Goal: Information Seeking & Learning: Learn about a topic

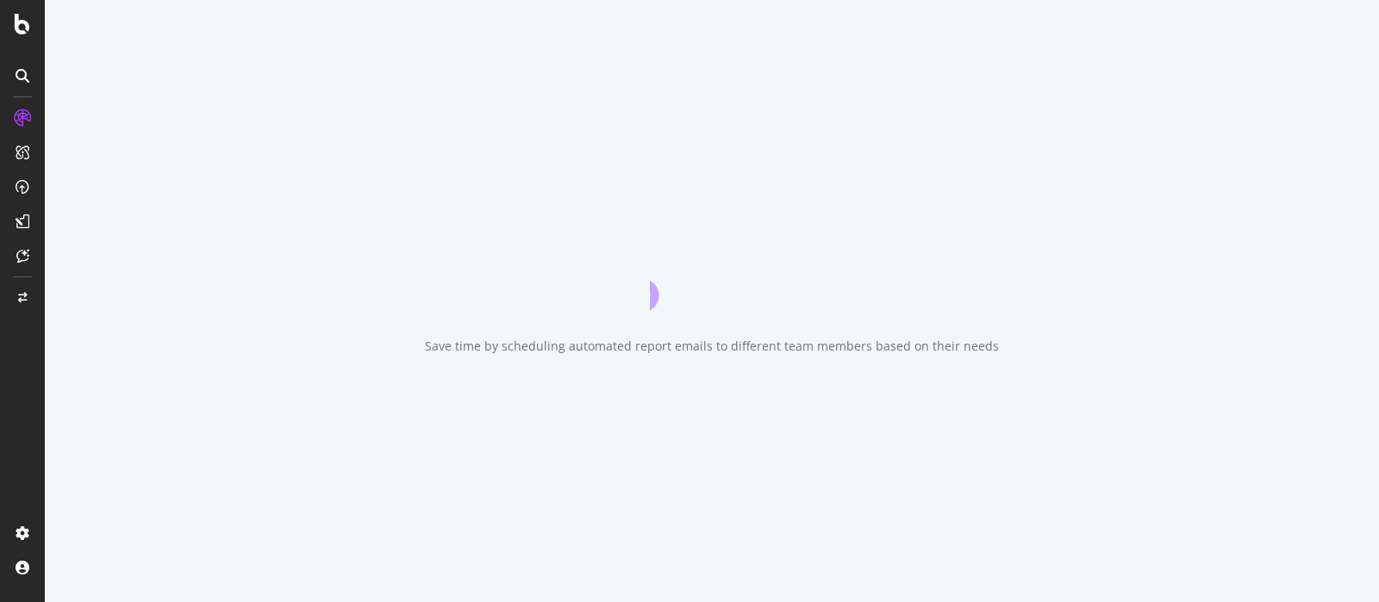
click at [25, 75] on icon at bounding box center [23, 76] width 14 height 14
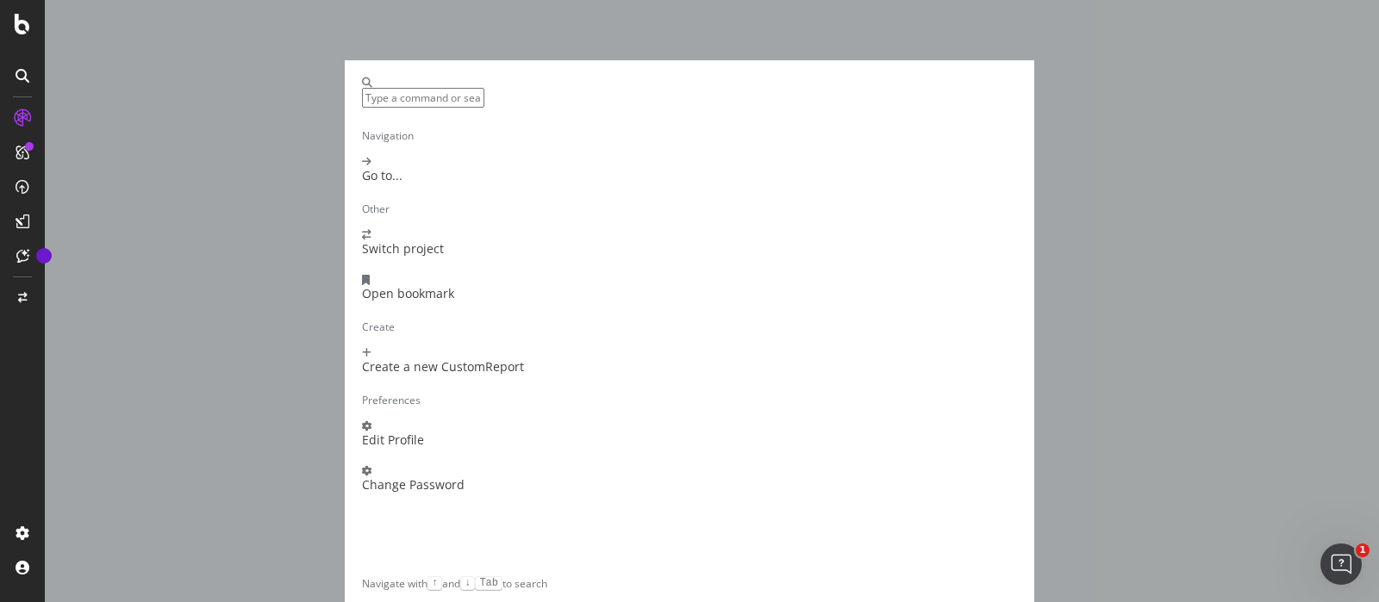
click at [285, 197] on div "Navigation Go to... Other Switch project Open bookmark Create Create a new Cust…" at bounding box center [689, 301] width 1379 height 602
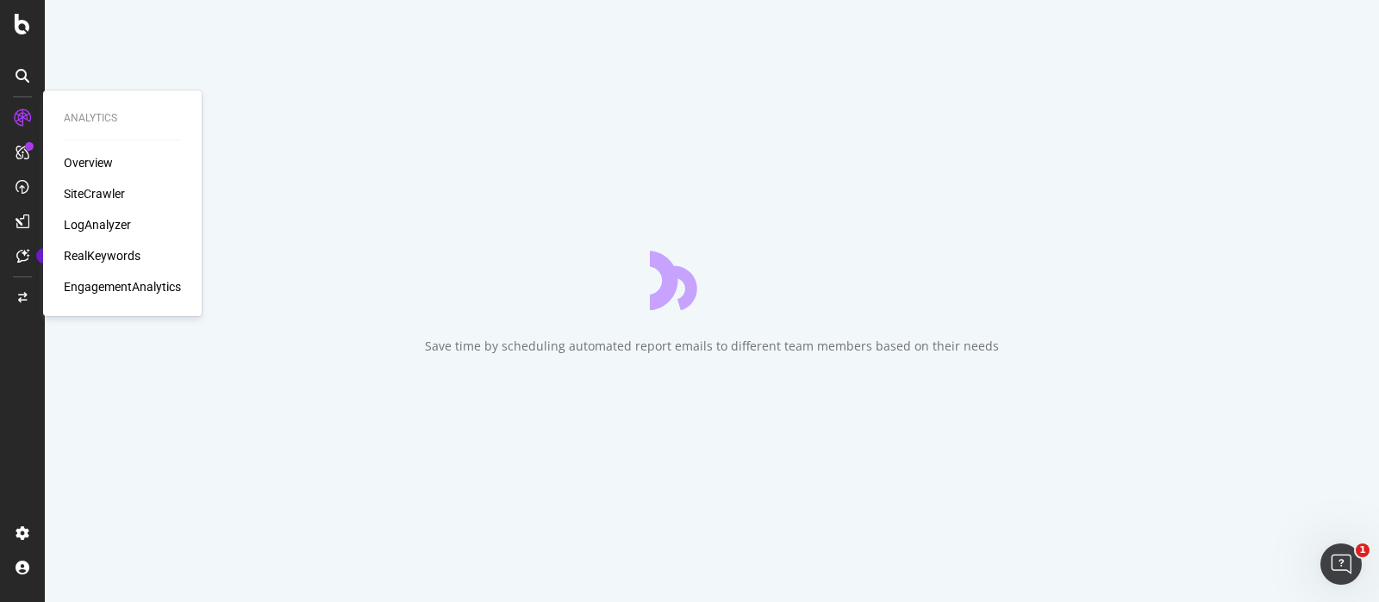
click at [20, 116] on icon at bounding box center [22, 117] width 17 height 17
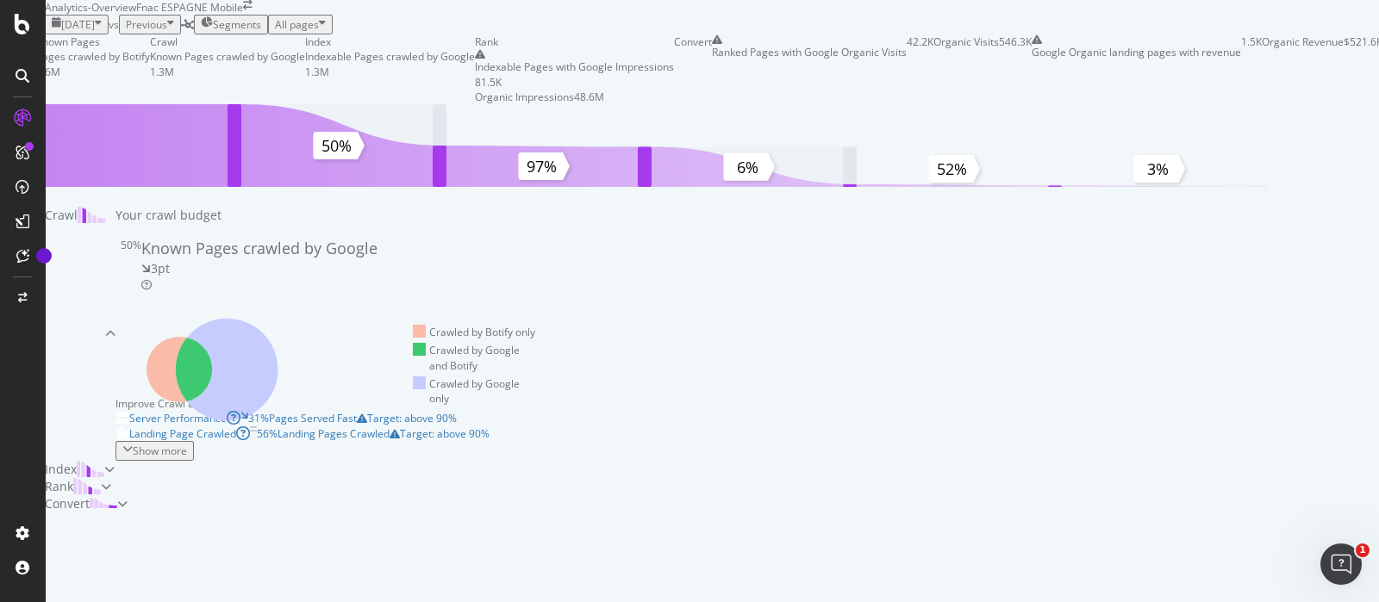
click at [29, 78] on div at bounding box center [23, 76] width 28 height 28
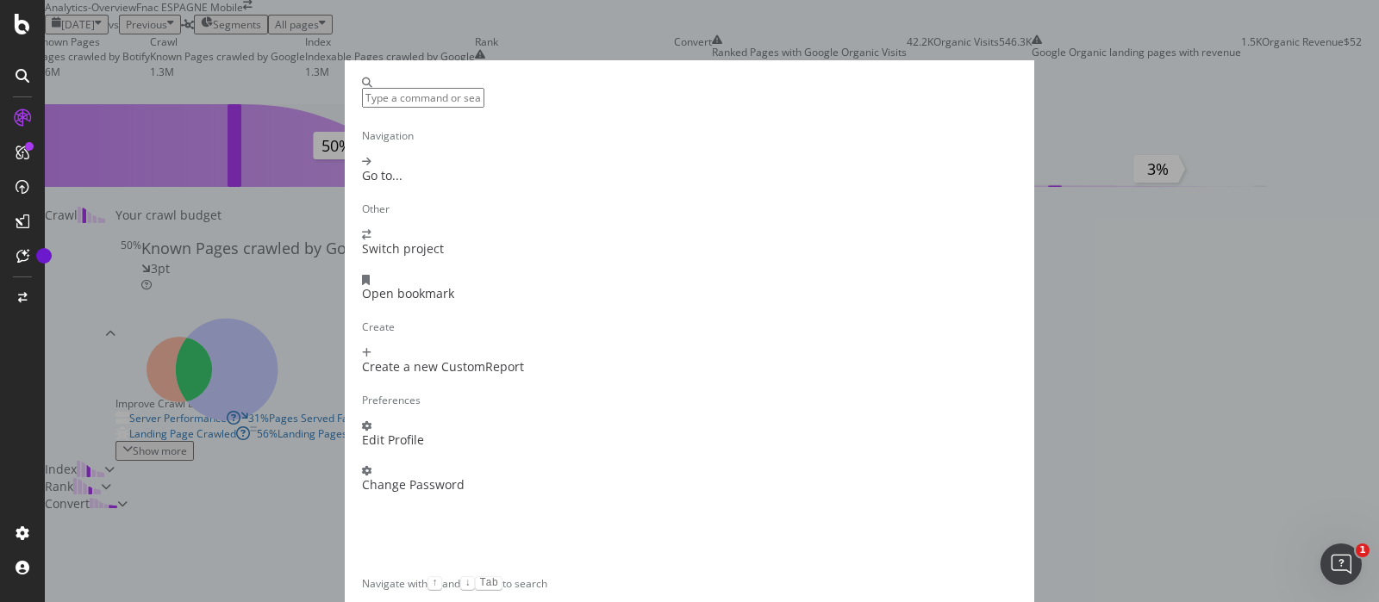
click at [22, 92] on div "Navigation Go to... Other Switch project Open bookmark Create Create a new Cust…" at bounding box center [689, 301] width 1379 height 602
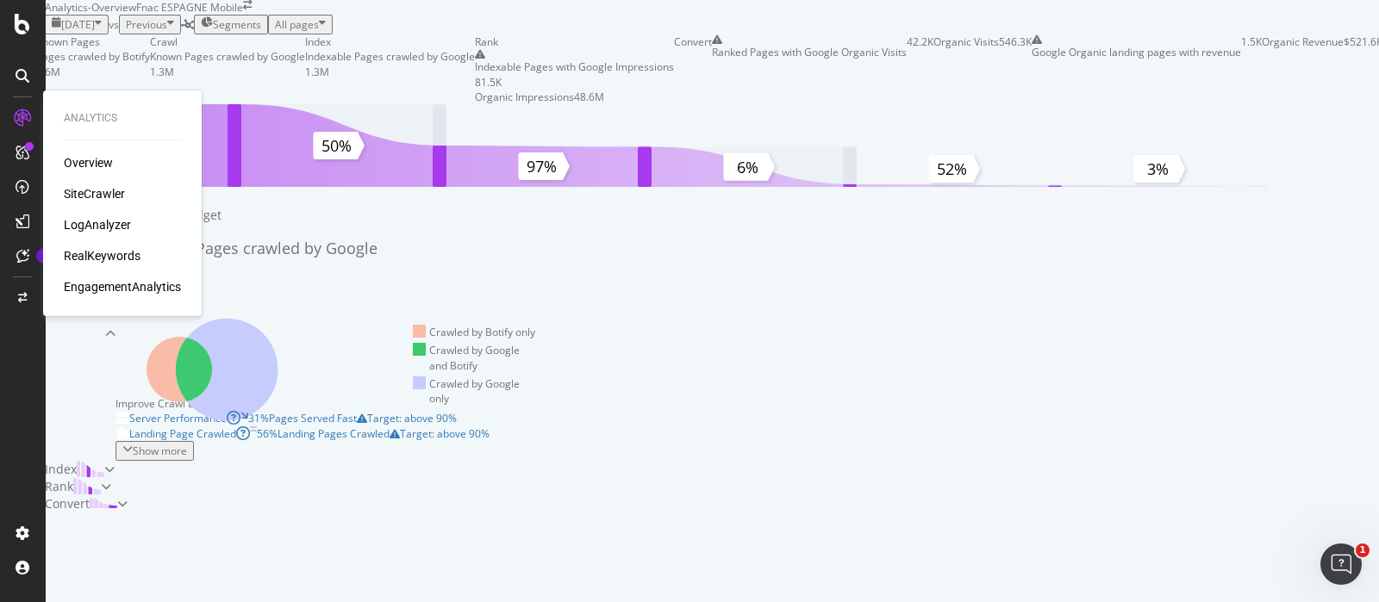
click at [80, 167] on div "Overview" at bounding box center [88, 162] width 49 height 17
click at [109, 191] on div "SiteCrawler" at bounding box center [94, 193] width 61 height 17
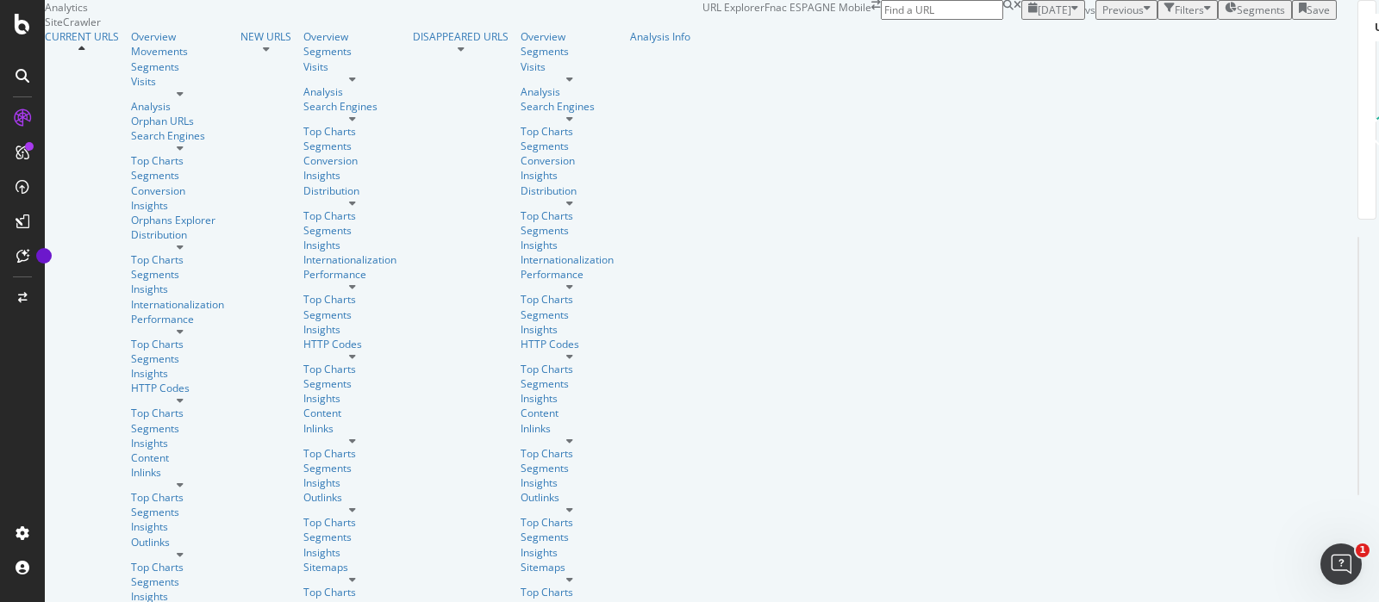
click at [1003, 20] on input at bounding box center [942, 10] width 122 height 20
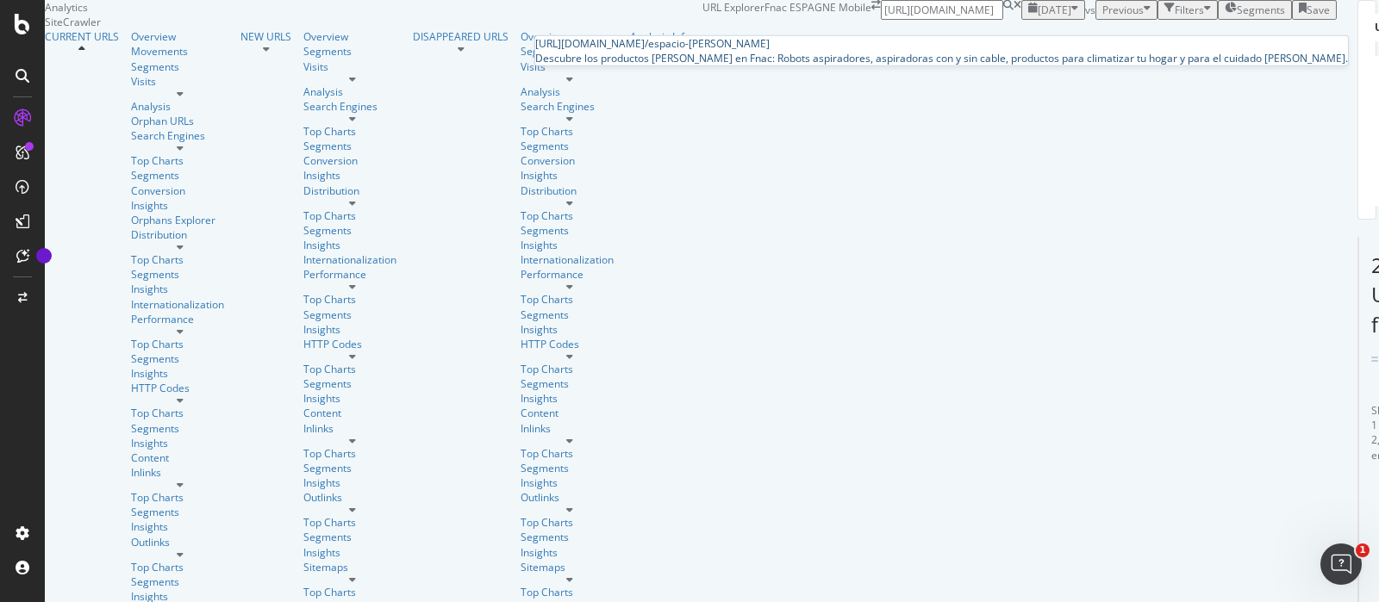
type input "[URL][DOMAIN_NAME]"
click at [1112, 65] on div "Descubre los productos [PERSON_NAME] en Fnac: Robots aspiradores, aspiradoras c…" at bounding box center [941, 58] width 813 height 15
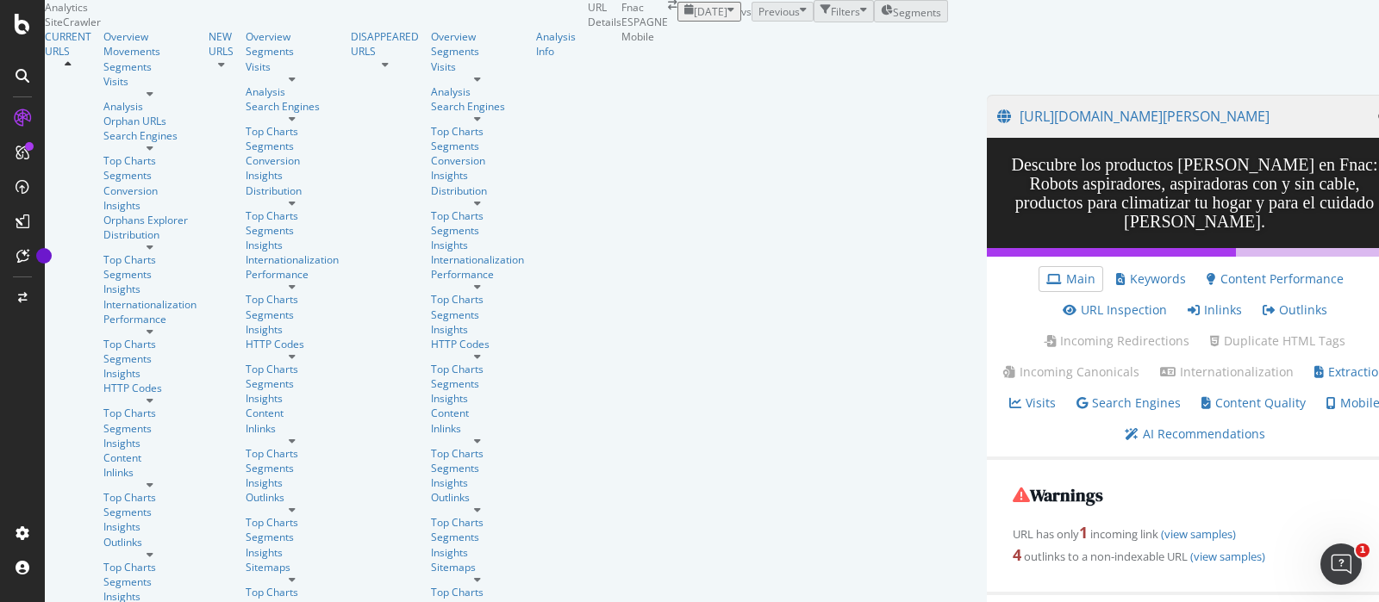
scroll to position [107, 0]
click at [727, 19] on div "button" at bounding box center [730, 11] width 7 height 15
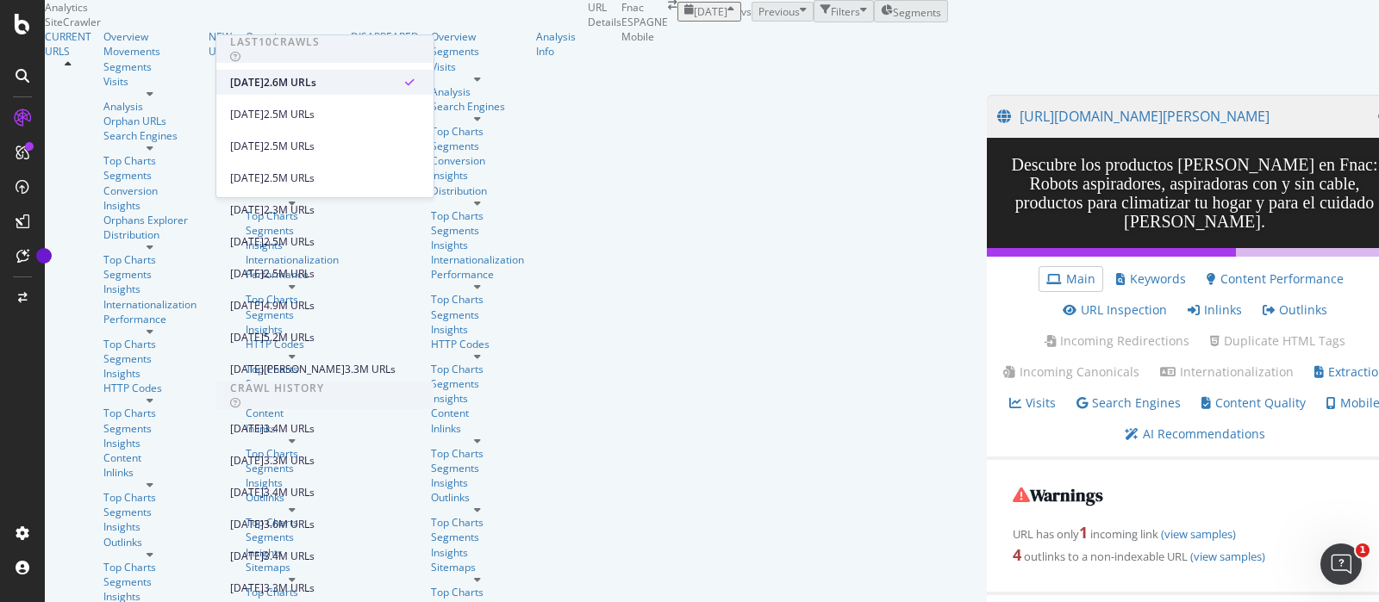
click at [316, 84] on div "2.6M URLs" at bounding box center [290, 83] width 53 height 16
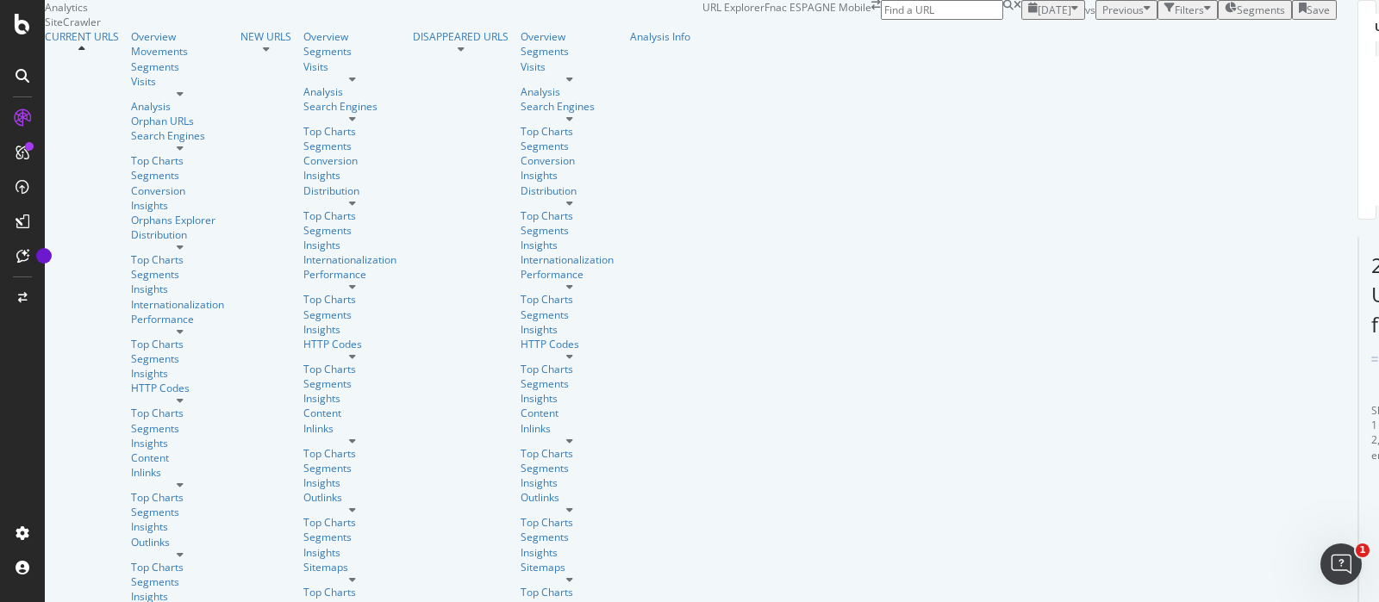
click at [1204, 17] on icon "button" at bounding box center [1207, 10] width 7 height 15
click at [1037, 37] on div "Add Filter" at bounding box center [1060, 29] width 46 height 15
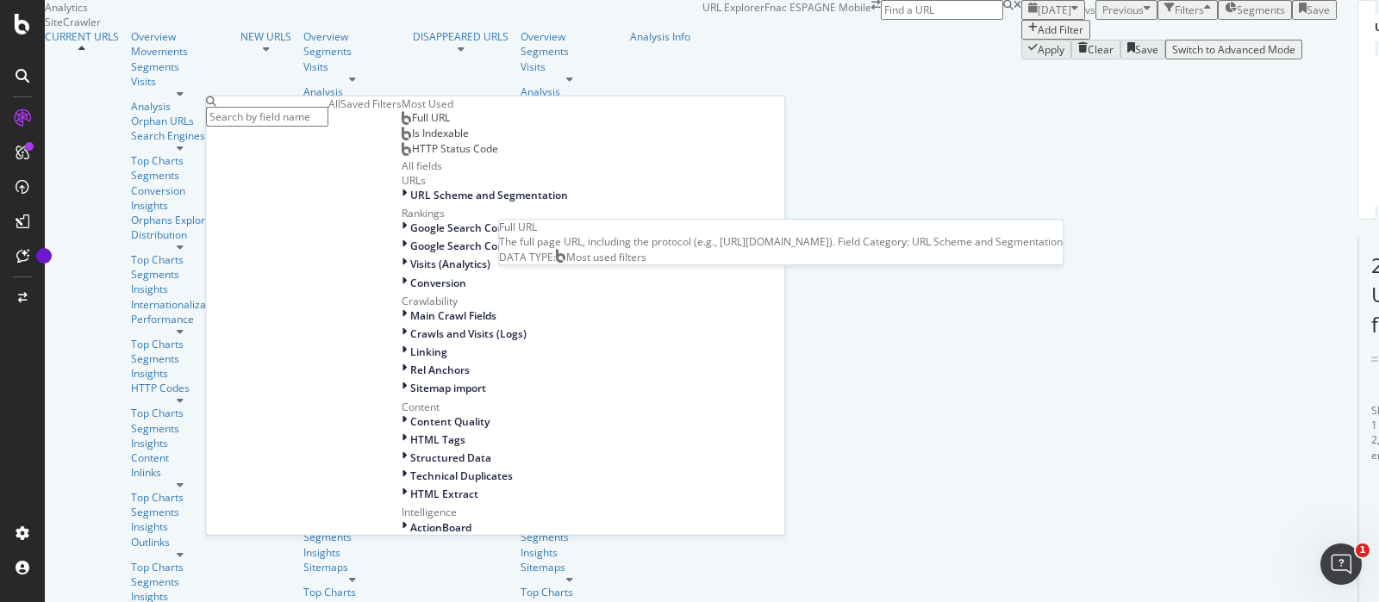
click at [412, 125] on span "Full URL" at bounding box center [431, 117] width 38 height 15
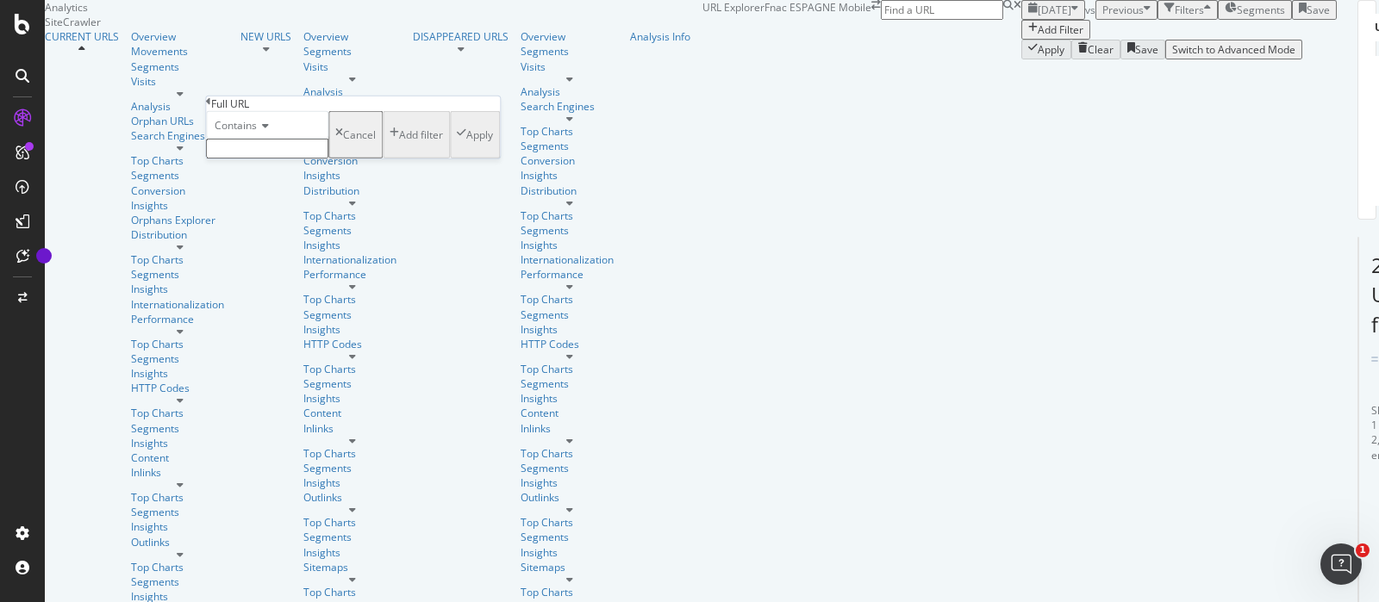
click at [276, 159] on input "text" at bounding box center [267, 149] width 122 height 20
paste input "[URL][DOMAIN_NAME]"
type input "[URL][DOMAIN_NAME]"
click at [466, 147] on div "Apply" at bounding box center [479, 140] width 27 height 15
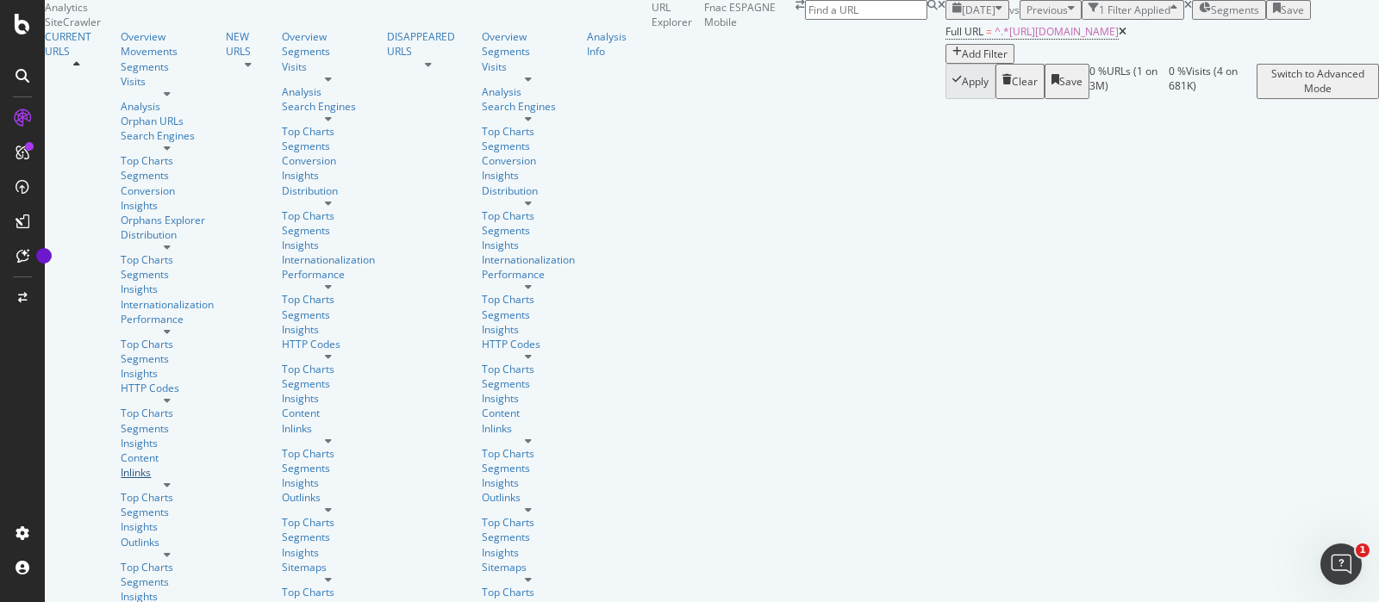
click at [121, 465] on div "Inlinks" at bounding box center [167, 472] width 93 height 15
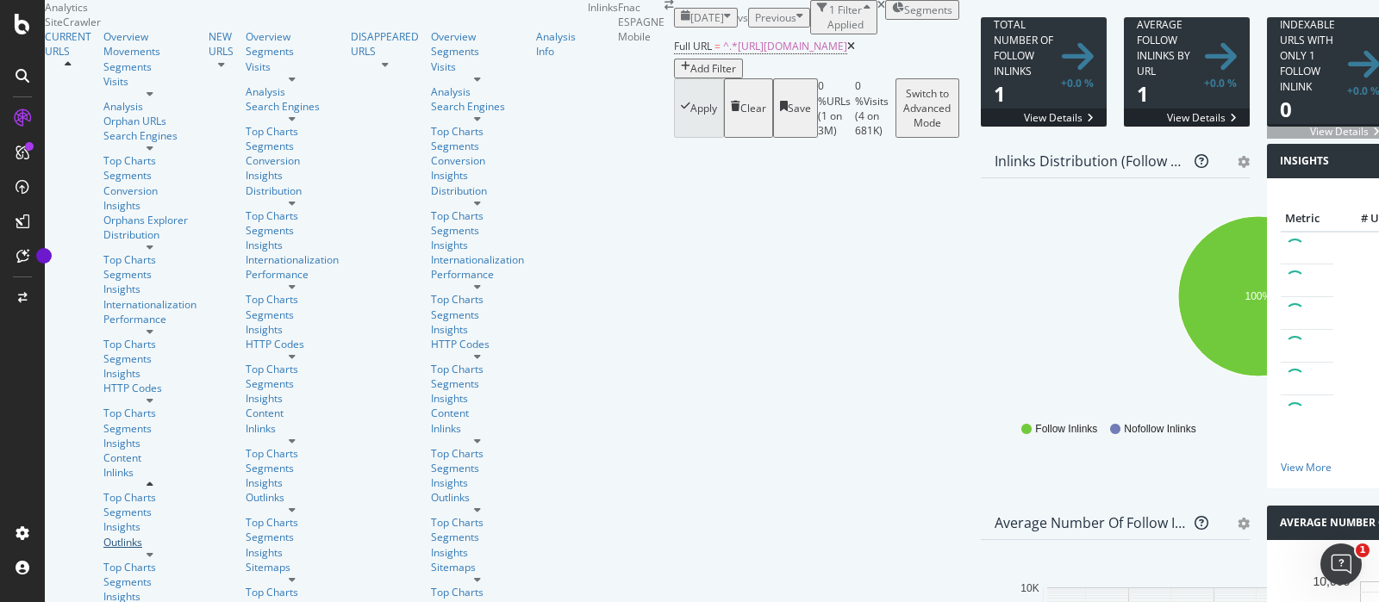
click at [103, 535] on div "Outlinks" at bounding box center [149, 542] width 93 height 15
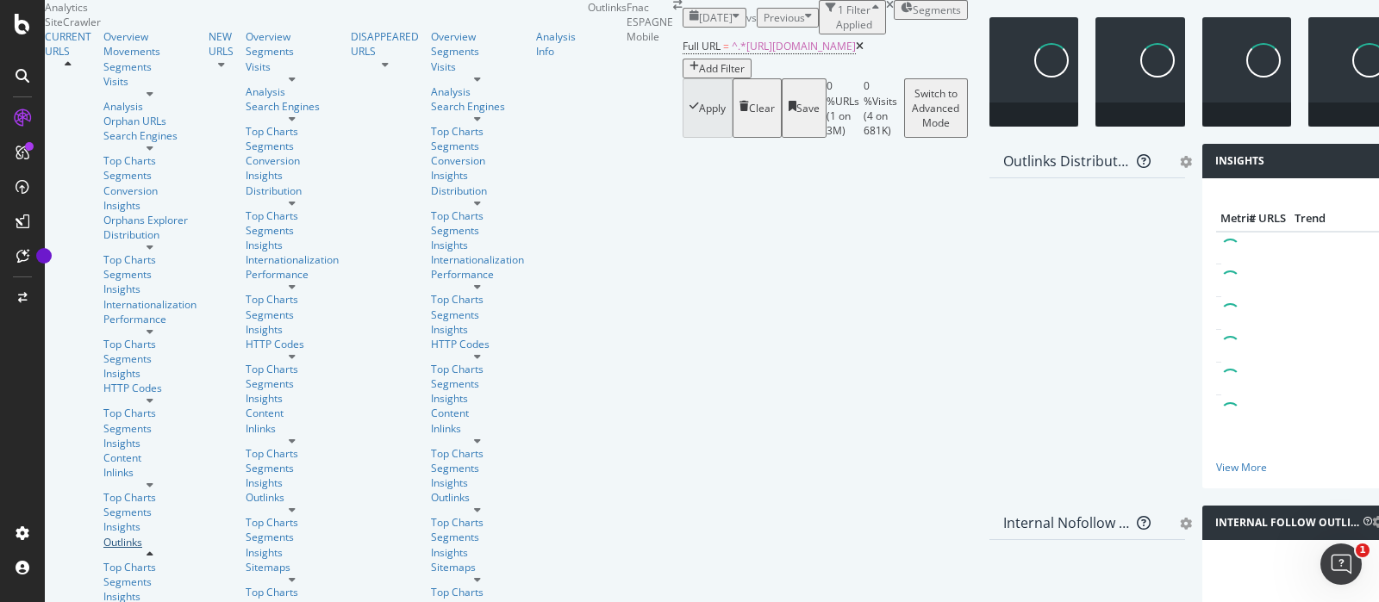
click at [103, 535] on div "Outlinks" at bounding box center [149, 542] width 93 height 15
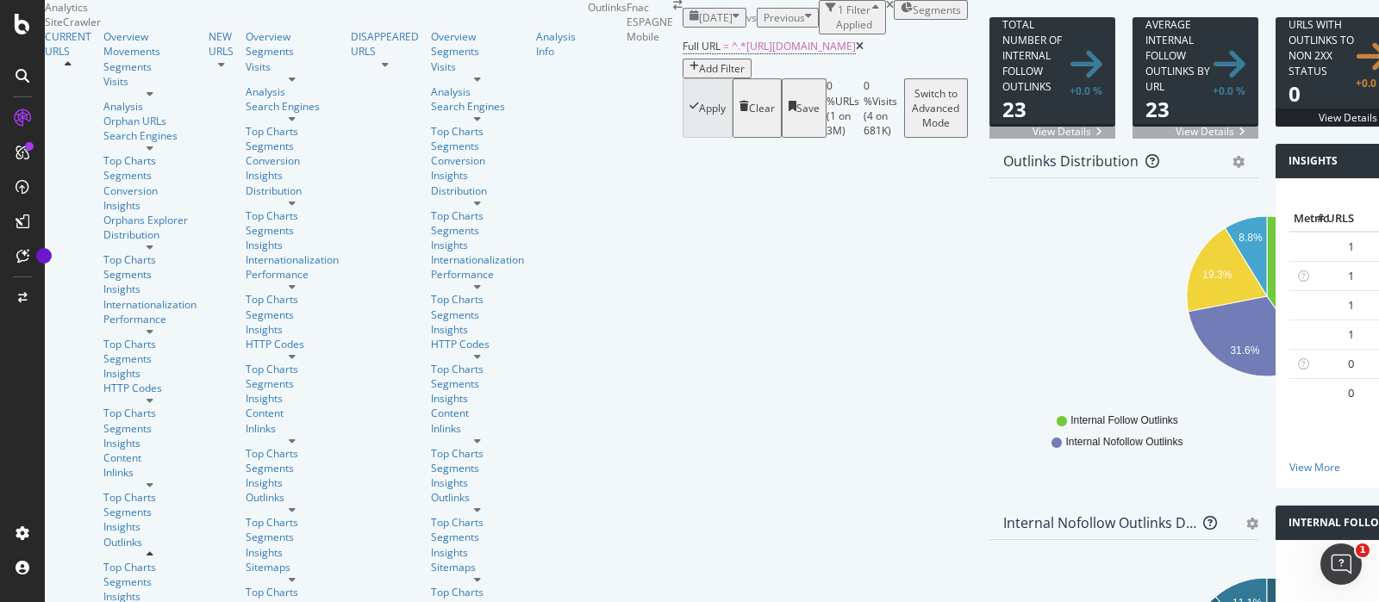
click at [699, 76] on div "Add Filter" at bounding box center [722, 68] width 46 height 15
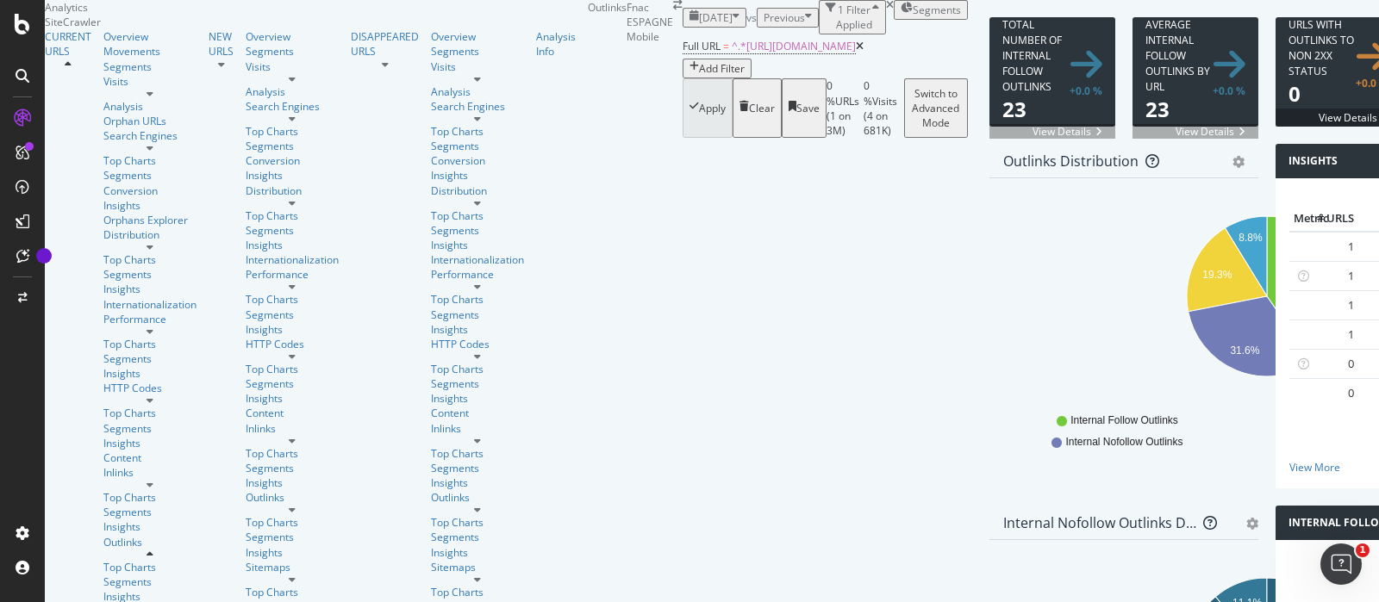
click at [912, 17] on span "Segments" at bounding box center [936, 10] width 48 height 15
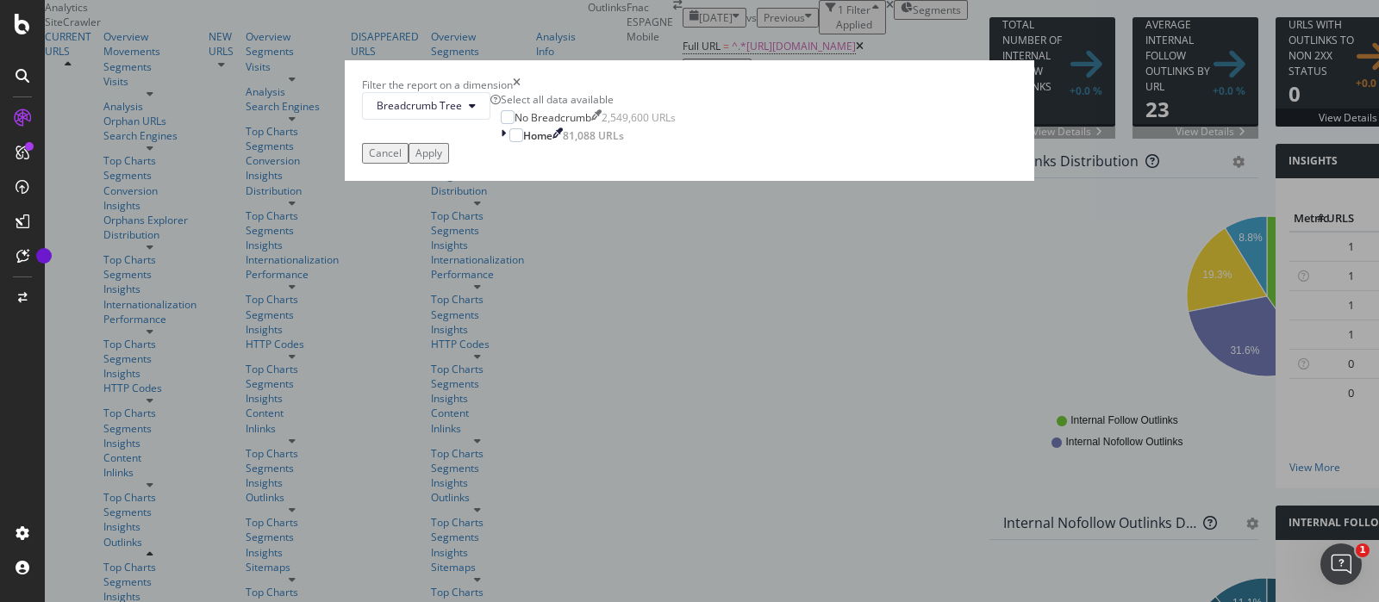
click at [761, 53] on div "Filter the report on a dimension Breadcrumb Tree Select all data available No B…" at bounding box center [689, 301] width 1379 height 602
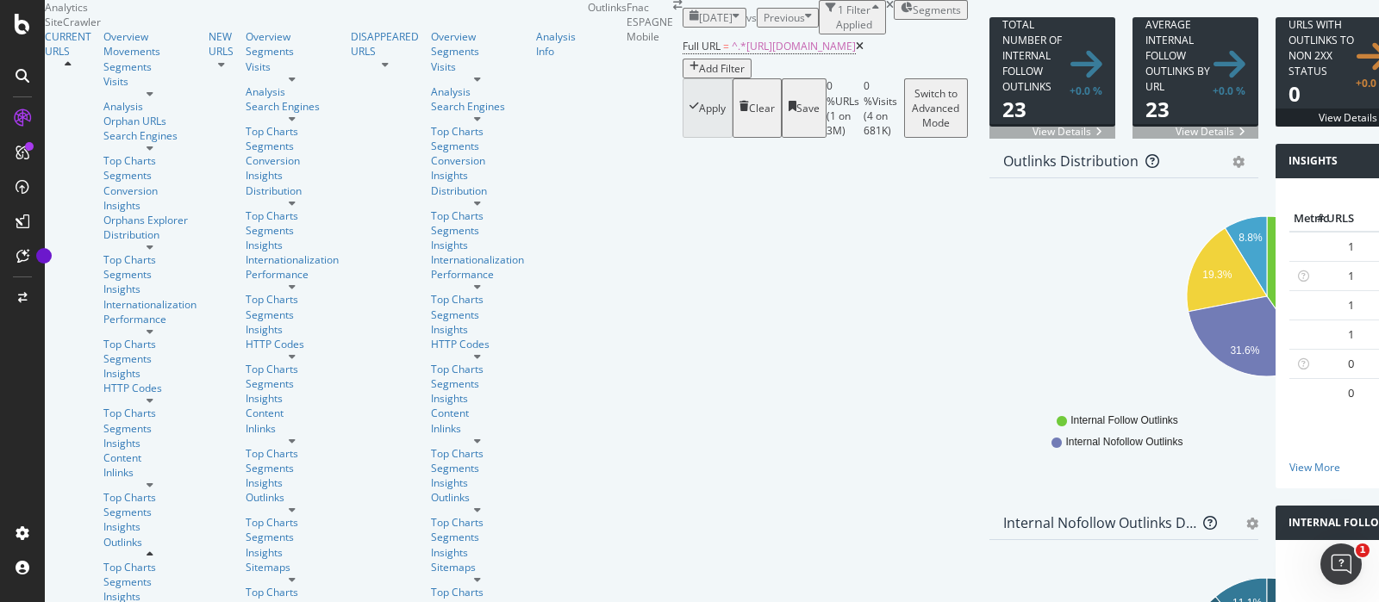
click at [989, 127] on span at bounding box center [1052, 71] width 126 height 109
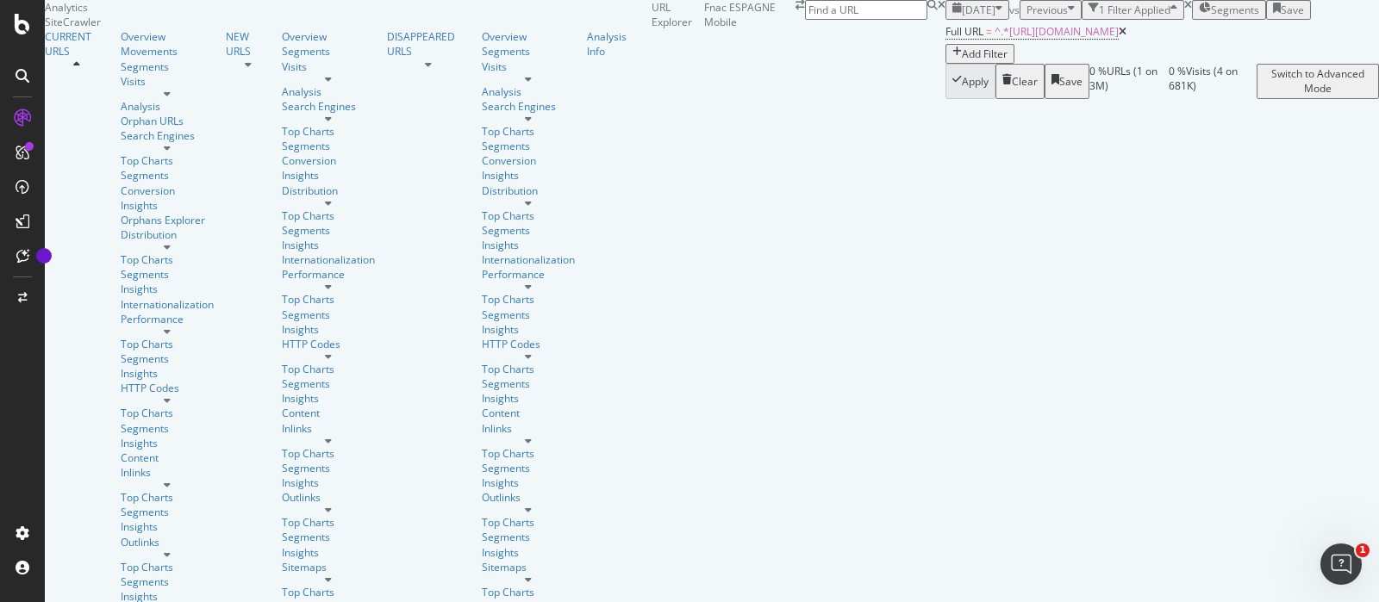
scroll to position [146, 0]
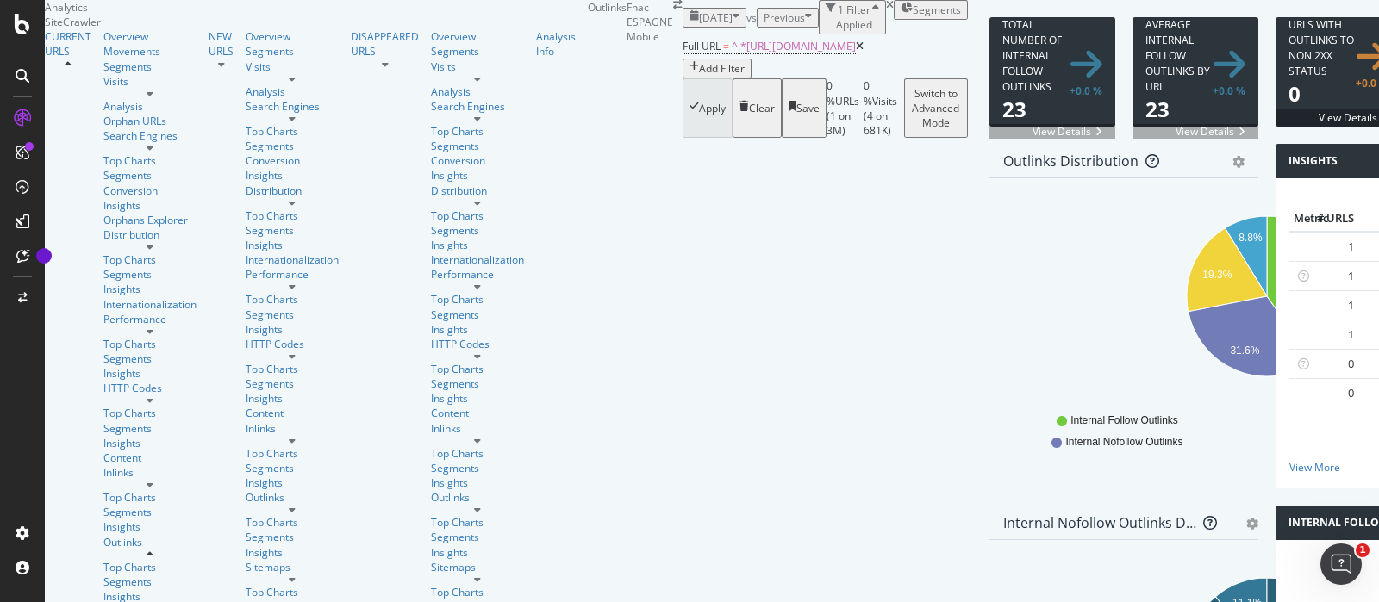
click at [1132, 127] on span at bounding box center [1195, 71] width 126 height 109
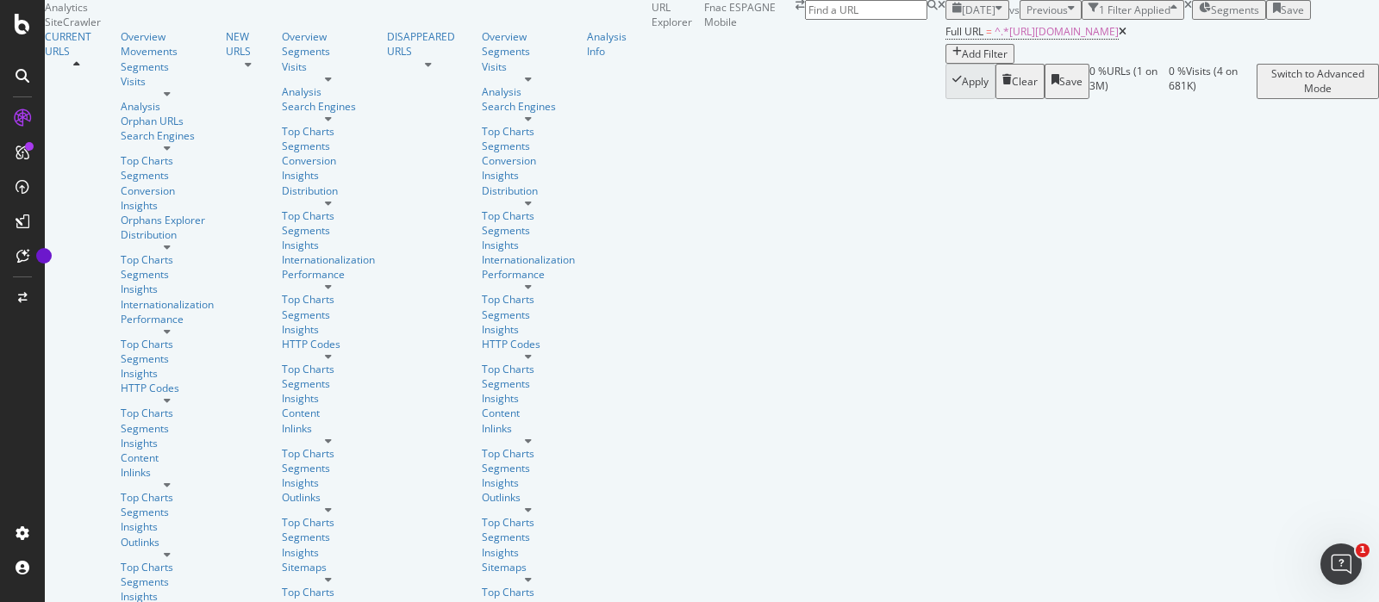
click at [121, 601] on div "Sitemaps" at bounding box center [167, 611] width 93 height 15
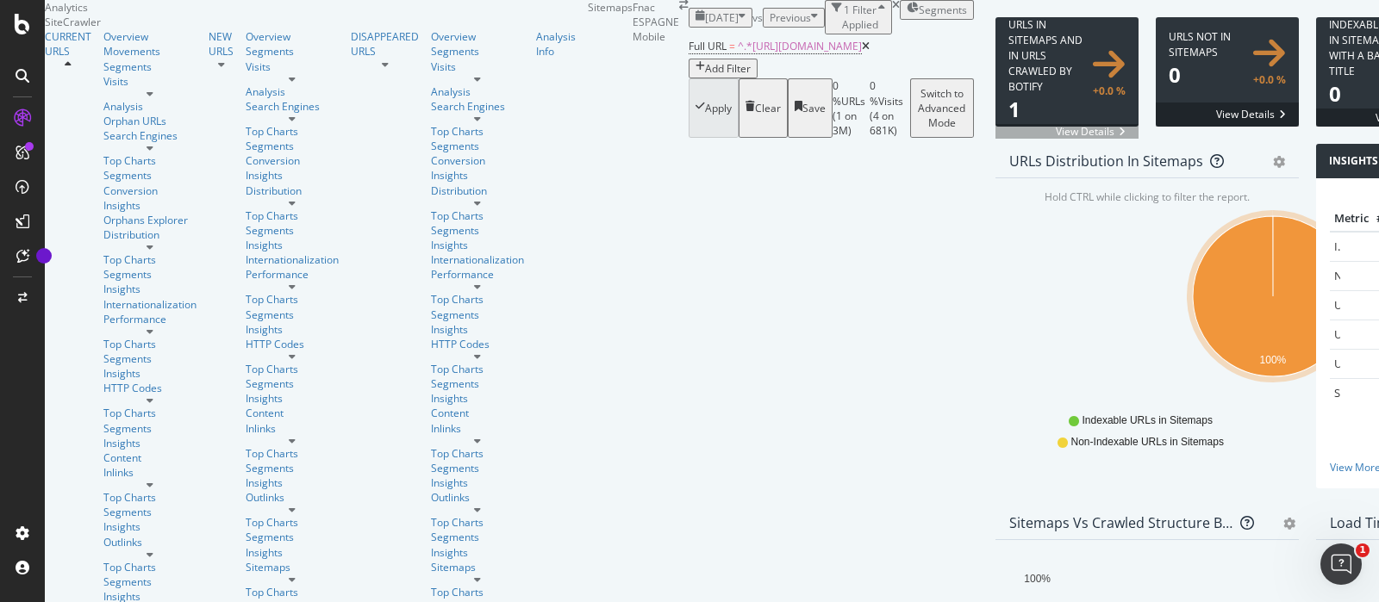
scroll to position [215, 0]
